Goal: Information Seeking & Learning: Learn about a topic

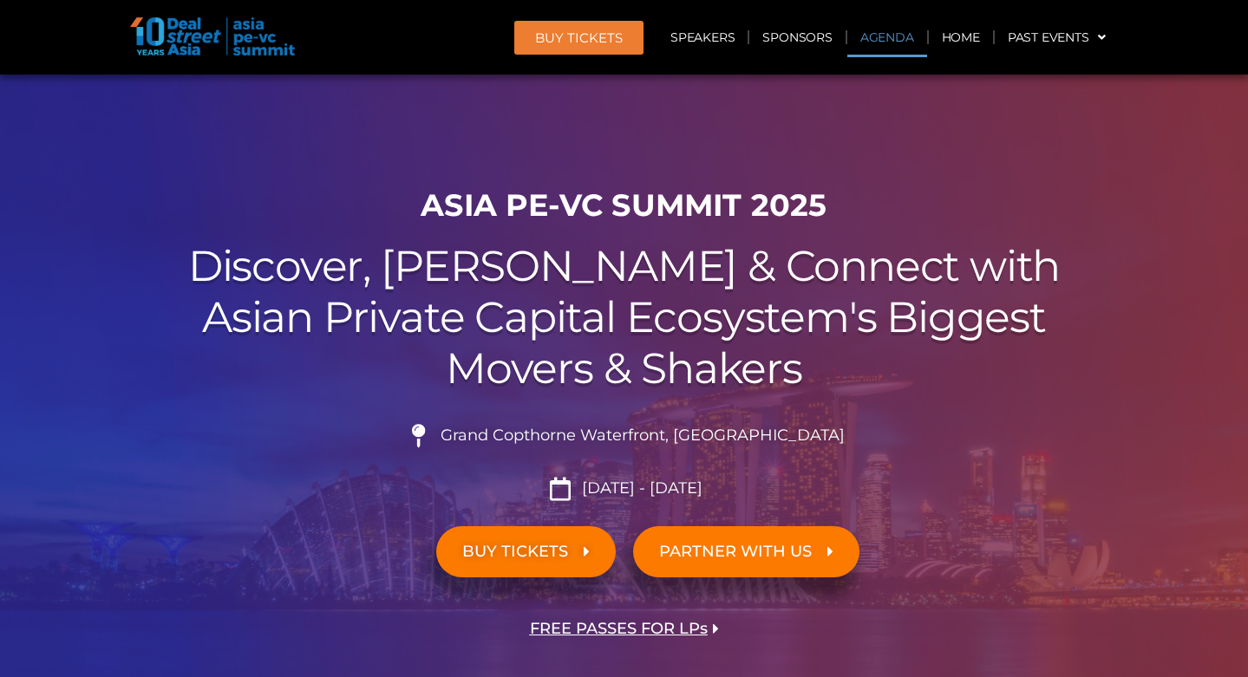
click at [857, 46] on link "Agenda" at bounding box center [887, 37] width 80 height 40
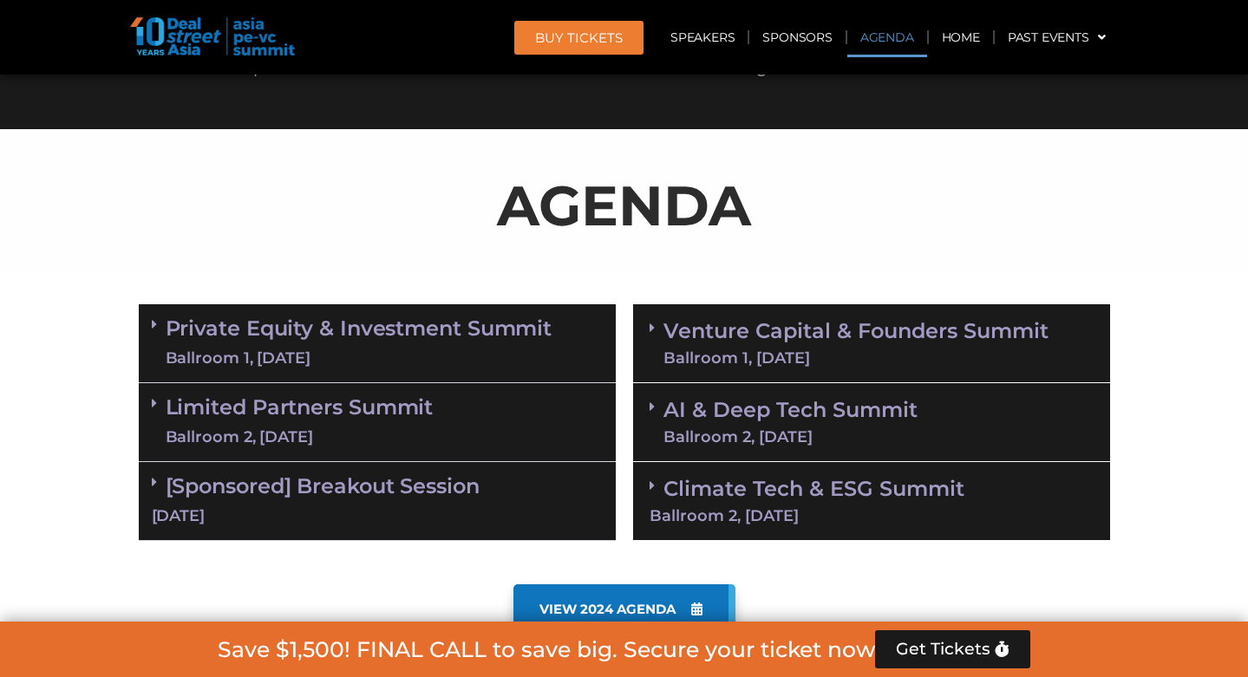
scroll to position [906, 0]
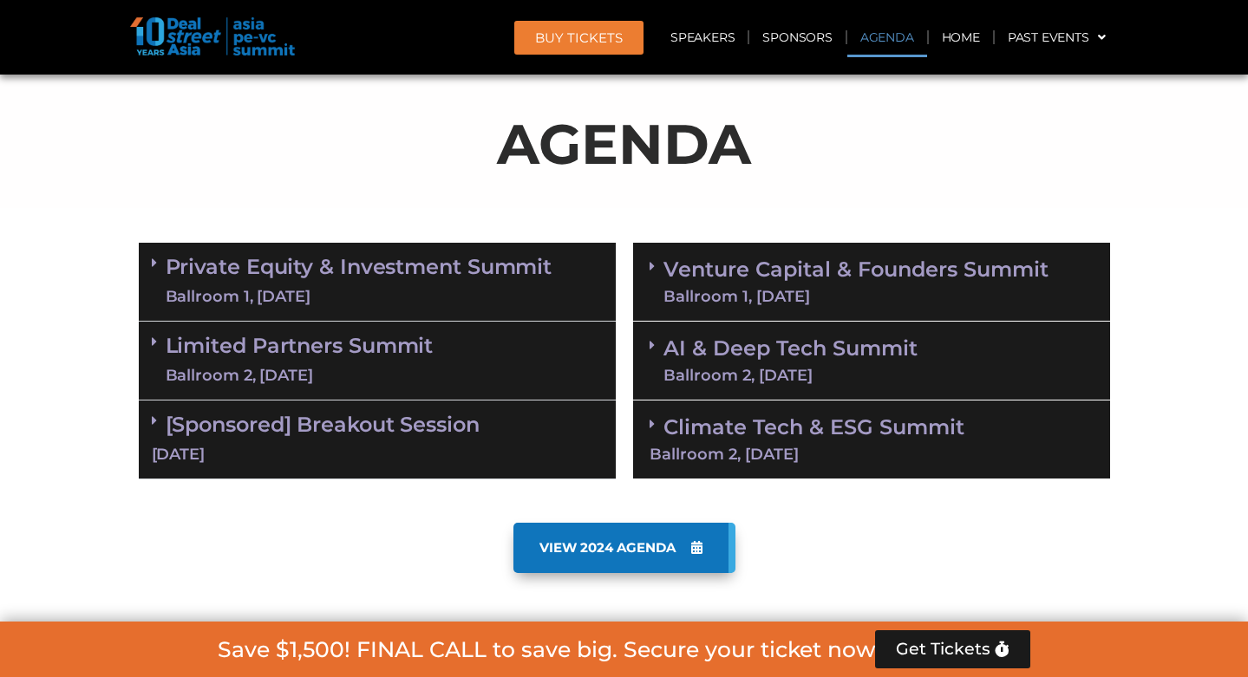
click at [497, 297] on div "Ballroom 1, [DATE]" at bounding box center [359, 297] width 387 height 22
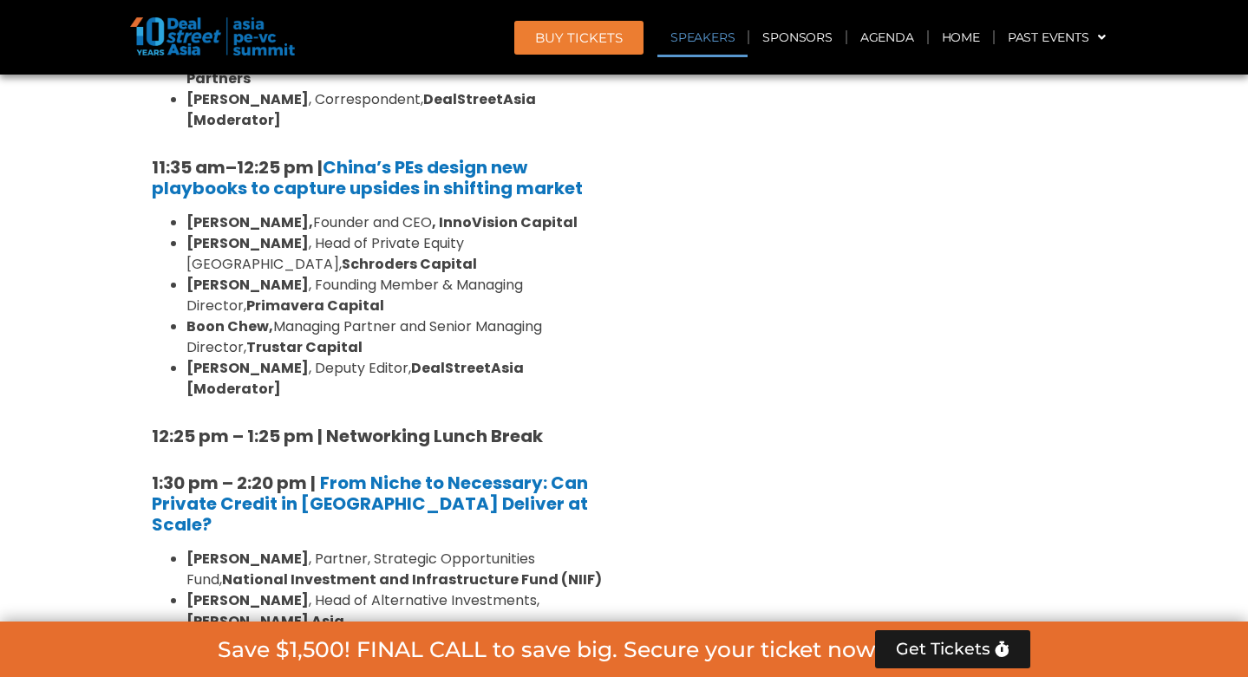
scroll to position [2021, 0]
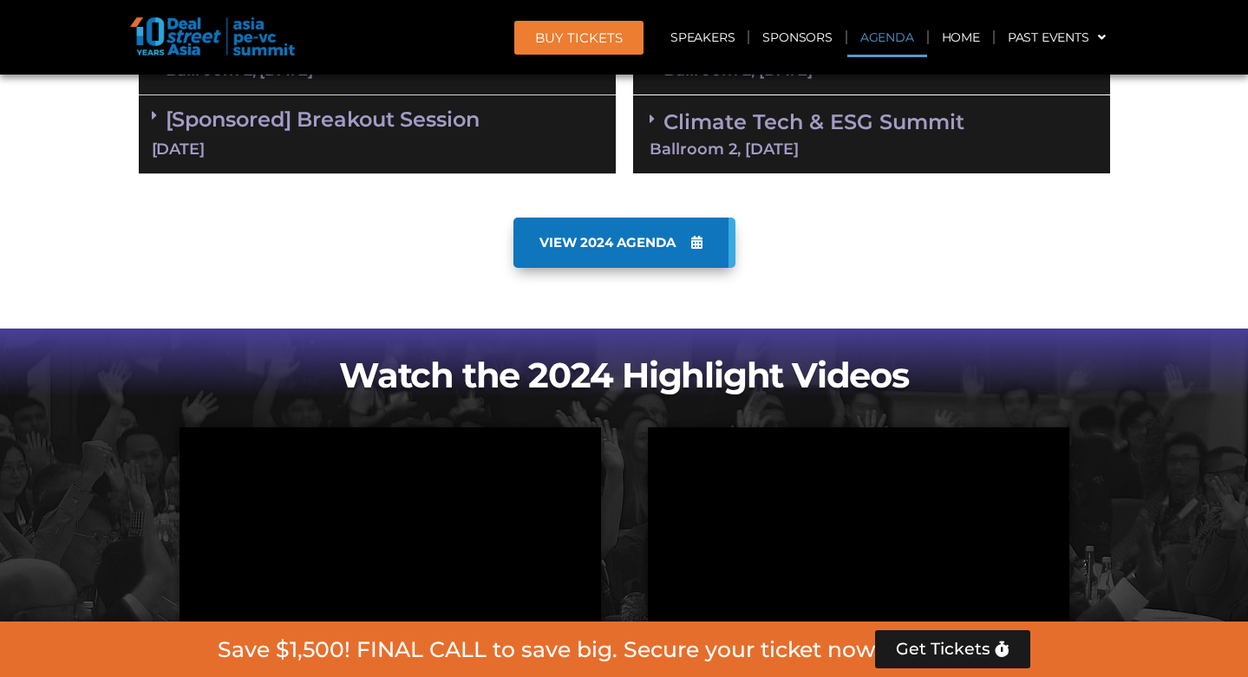
scroll to position [886, 0]
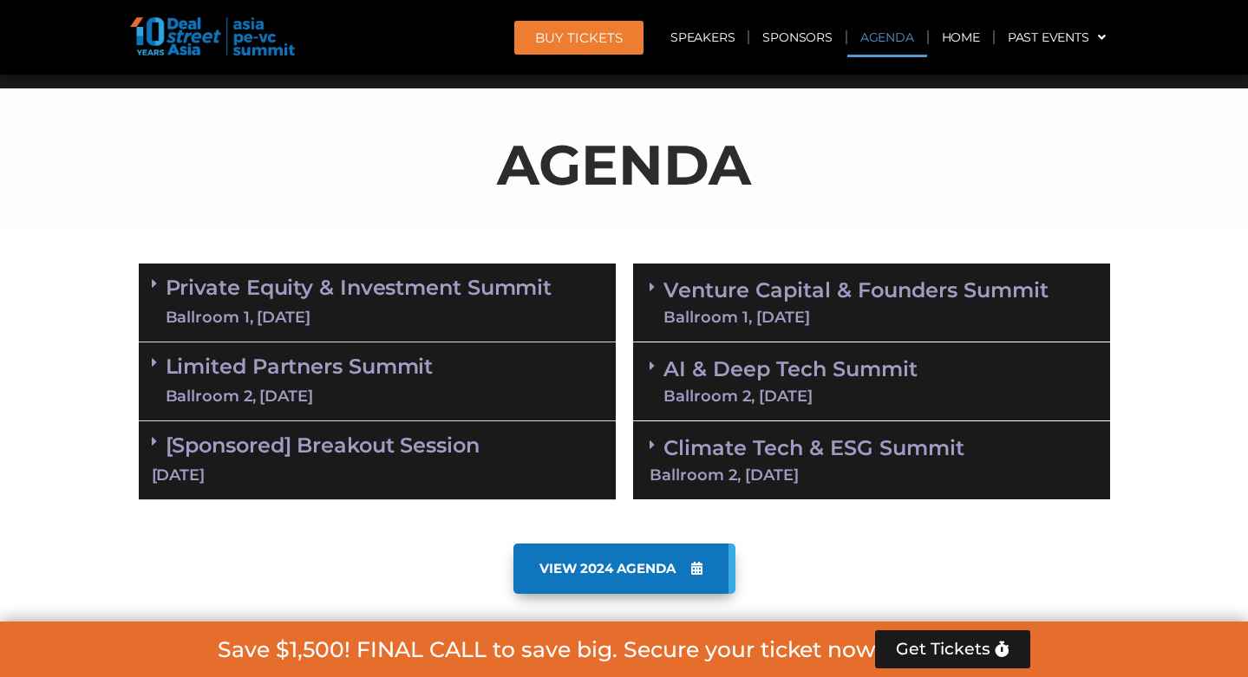
click at [507, 389] on div "Limited Partners [GEOGRAPHIC_DATA] 2, [DATE]" at bounding box center [377, 382] width 477 height 79
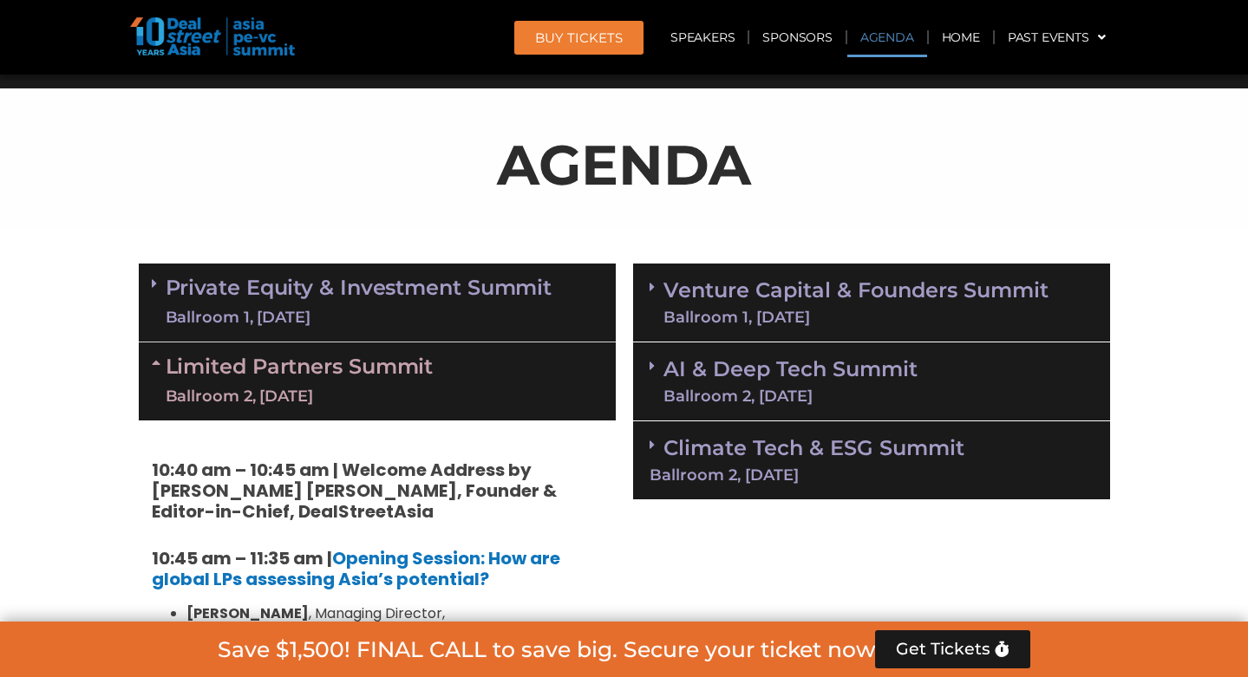
click at [513, 300] on link "Private Equity & Investment Summit Ballroom 1, [DATE]" at bounding box center [359, 303] width 387 height 52
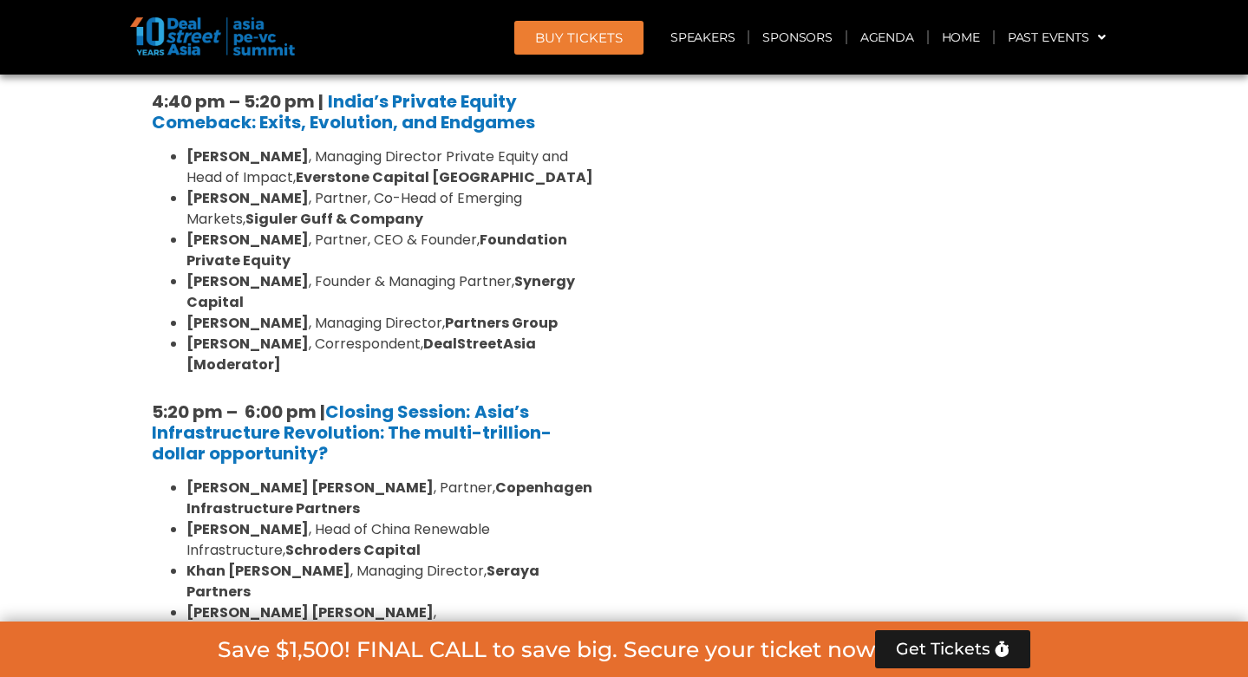
scroll to position [3342, 0]
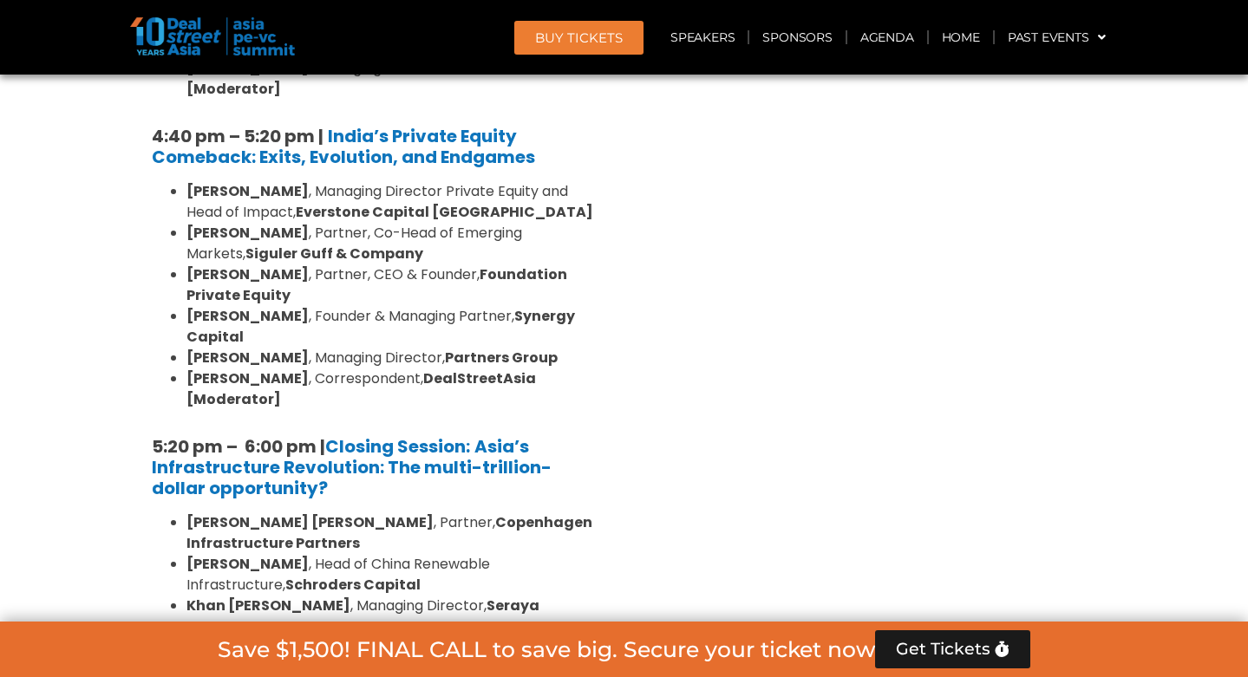
click at [513, 554] on li "[PERSON_NAME] , Head of China Renewable Infrastructure, Schroders Capital" at bounding box center [394, 575] width 416 height 42
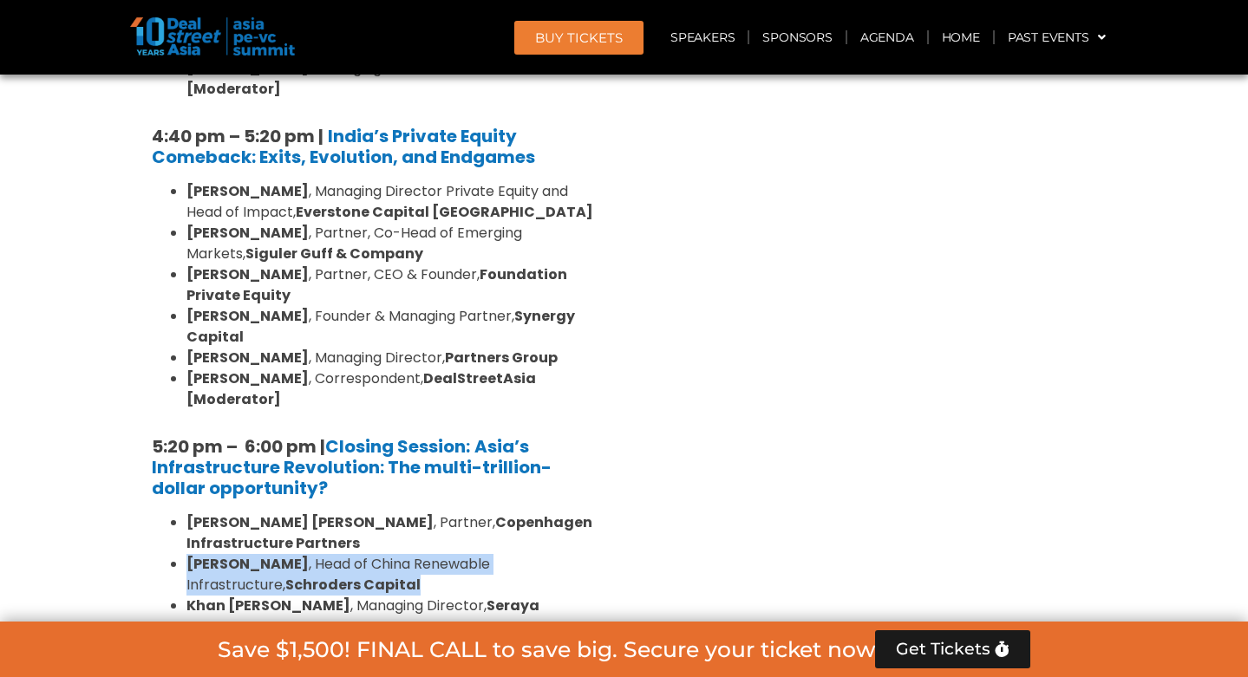
click at [513, 554] on li "[PERSON_NAME] , Head of China Renewable Infrastructure, Schroders Capital" at bounding box center [394, 575] width 416 height 42
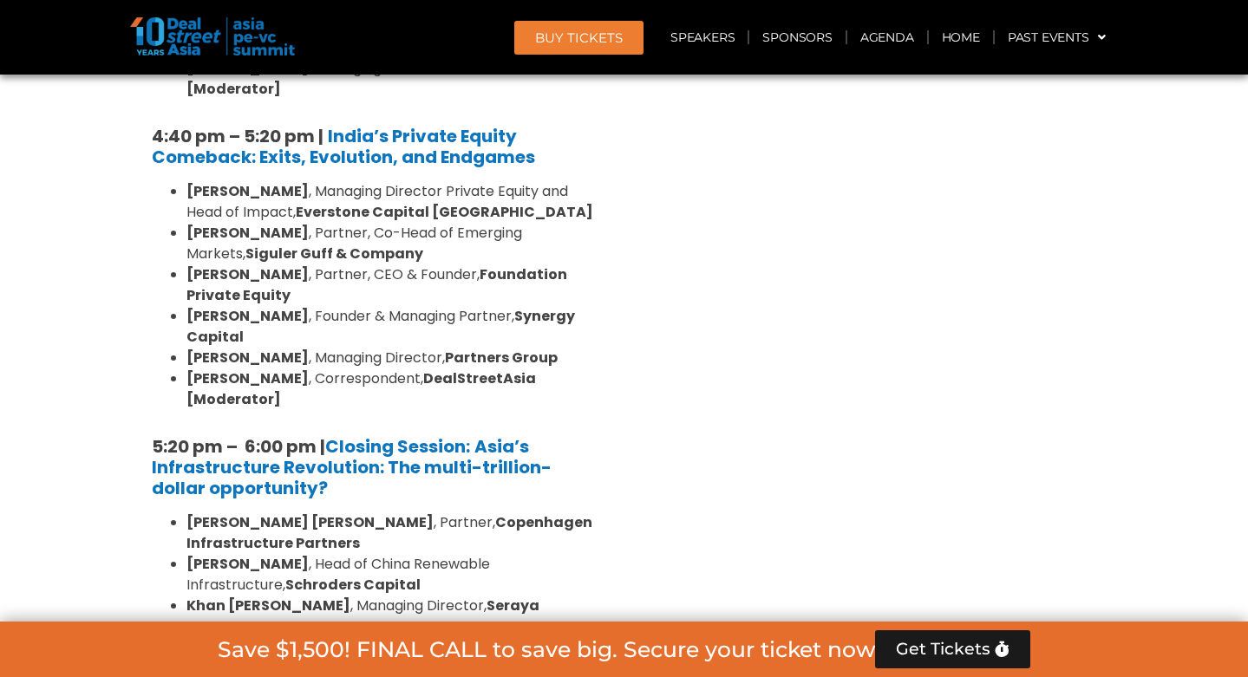
click at [505, 658] on strong "DealStreetAsia [Moderator]" at bounding box center [400, 668] width 210 height 20
